Goal: Task Accomplishment & Management: Manage account settings

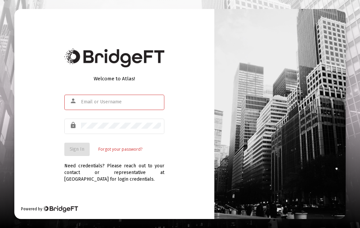
scroll to position [29, 0]
click at [91, 99] on input "text" at bounding box center [121, 101] width 80 height 5
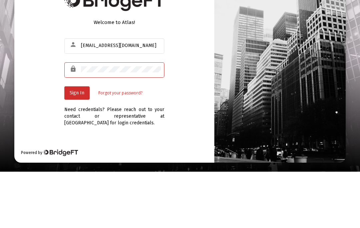
click at [75, 146] on span "Sign In" at bounding box center [77, 149] width 15 height 6
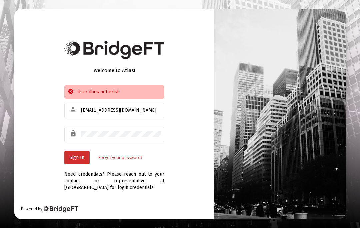
click at [101, 108] on input "[EMAIL_ADDRESS][DOMAIN_NAME]" at bounding box center [121, 110] width 80 height 5
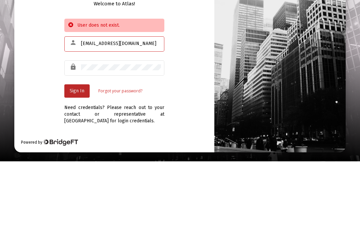
type input "[EMAIL_ADDRESS][DOMAIN_NAME]"
click at [76, 155] on span "Sign In" at bounding box center [77, 158] width 15 height 6
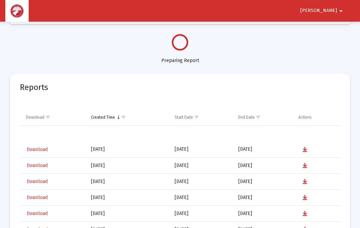
select select "View all"
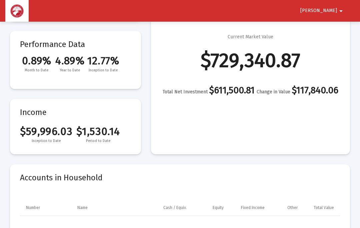
scroll to position [68, 0]
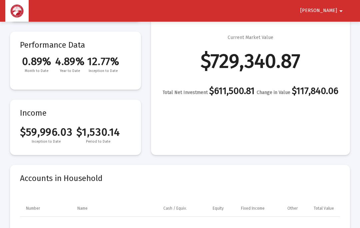
click at [340, 9] on mat-icon "arrow_drop_down" at bounding box center [341, 10] width 8 height 13
click at [335, 26] on button "Logout" at bounding box center [335, 28] width 37 height 16
